Goal: Information Seeking & Learning: Learn about a topic

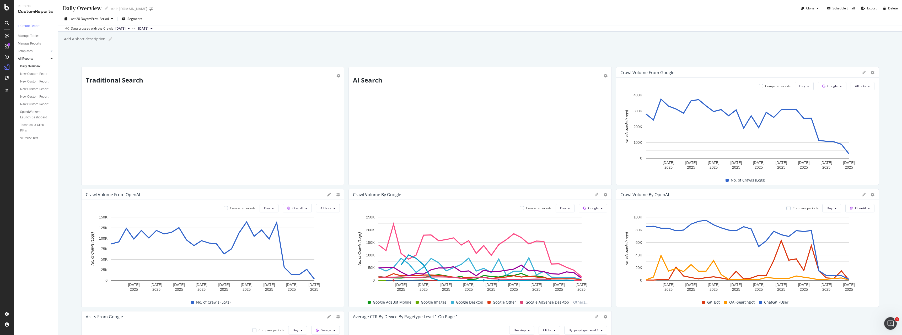
scroll to position [78, 0]
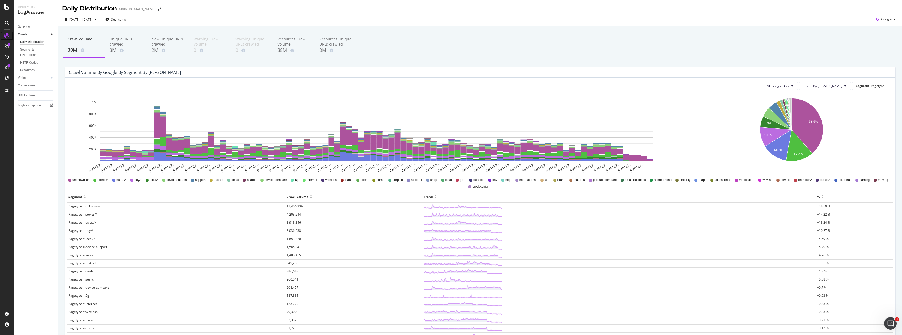
click at [8, 38] on icon at bounding box center [6, 35] width 5 height 5
